Goal: Task Accomplishment & Management: Use online tool/utility

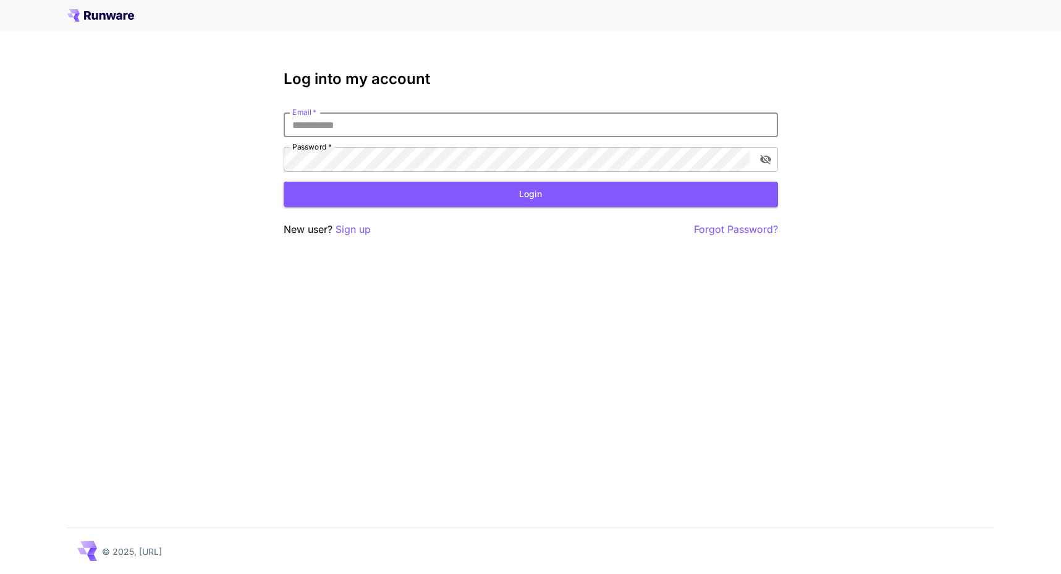
click at [530, 124] on input "Email   *" at bounding box center [531, 125] width 495 height 25
type input "**********"
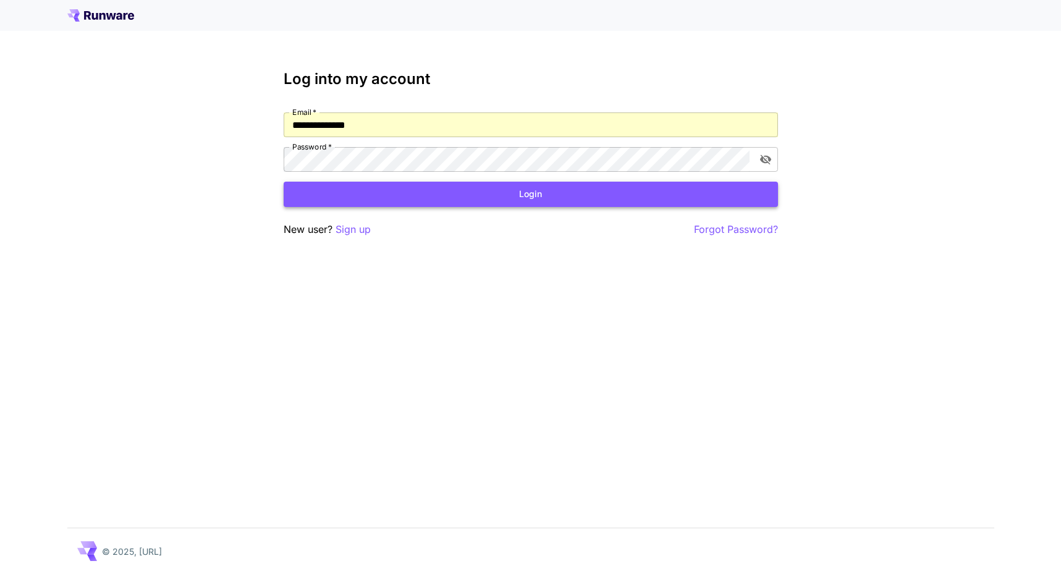
click at [515, 197] on button "Login" at bounding box center [531, 194] width 495 height 25
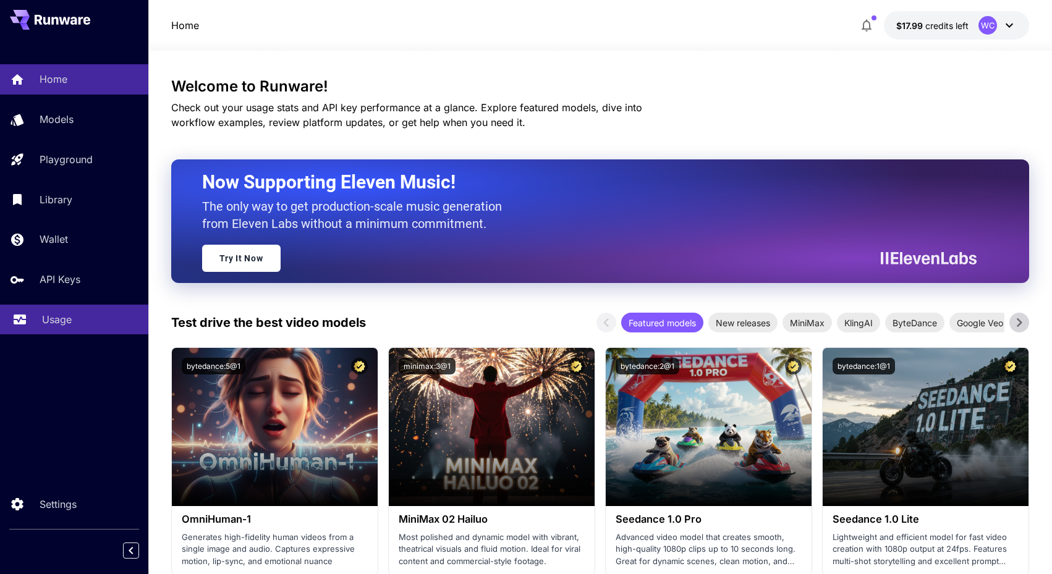
click at [61, 318] on p "Usage" at bounding box center [57, 319] width 30 height 15
